Goal: Task Accomplishment & Management: Complete application form

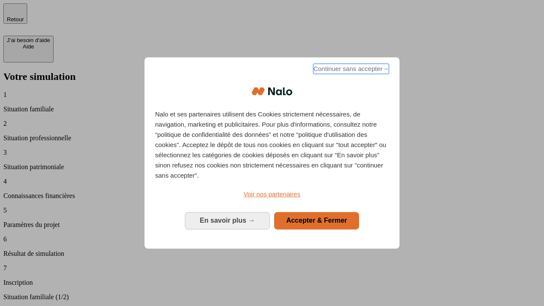
click at [350, 70] on span "Continuer sans accepter →" at bounding box center [351, 69] width 76 height 10
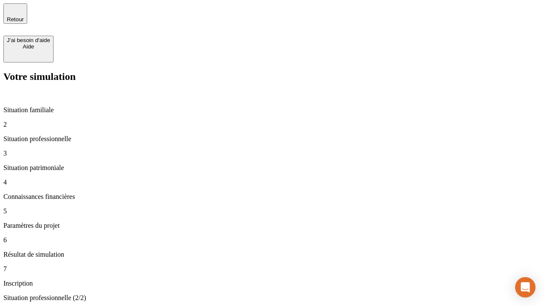
type input "30 000"
type input "0"
type input "1 000"
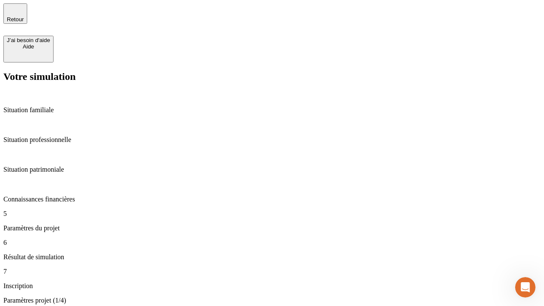
type input "40"
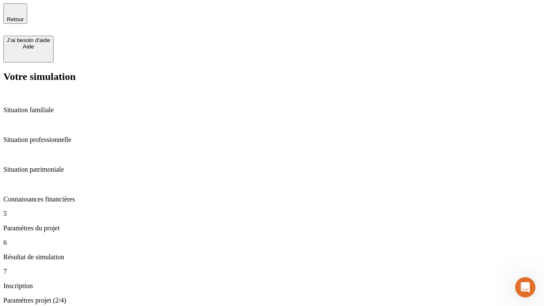
type input "200 000"
type input "640"
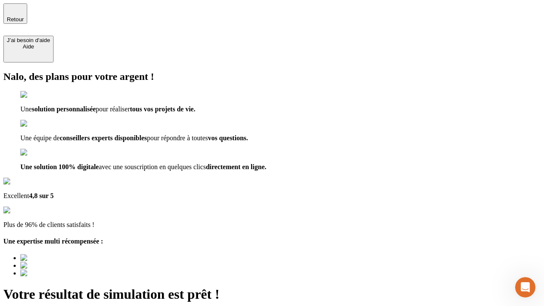
type input "[EMAIL_ADDRESS][DOMAIN_NAME]"
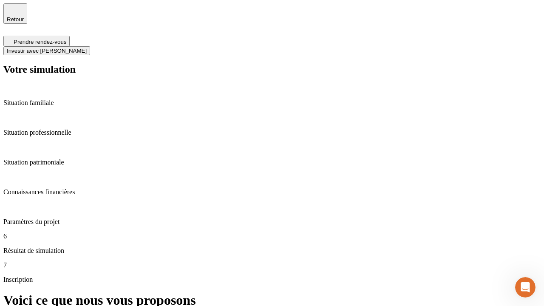
click at [87, 48] on span "Investir avec [PERSON_NAME]" at bounding box center [47, 51] width 80 height 6
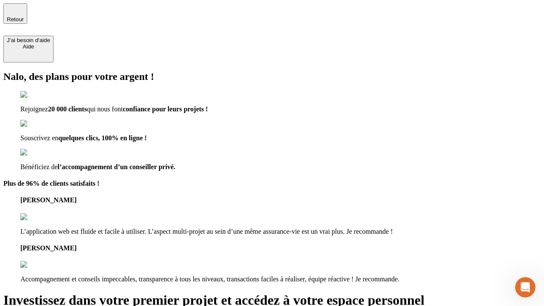
type input "[EMAIL_ADDRESS][DOMAIN_NAME]"
